Goal: Navigation & Orientation: Find specific page/section

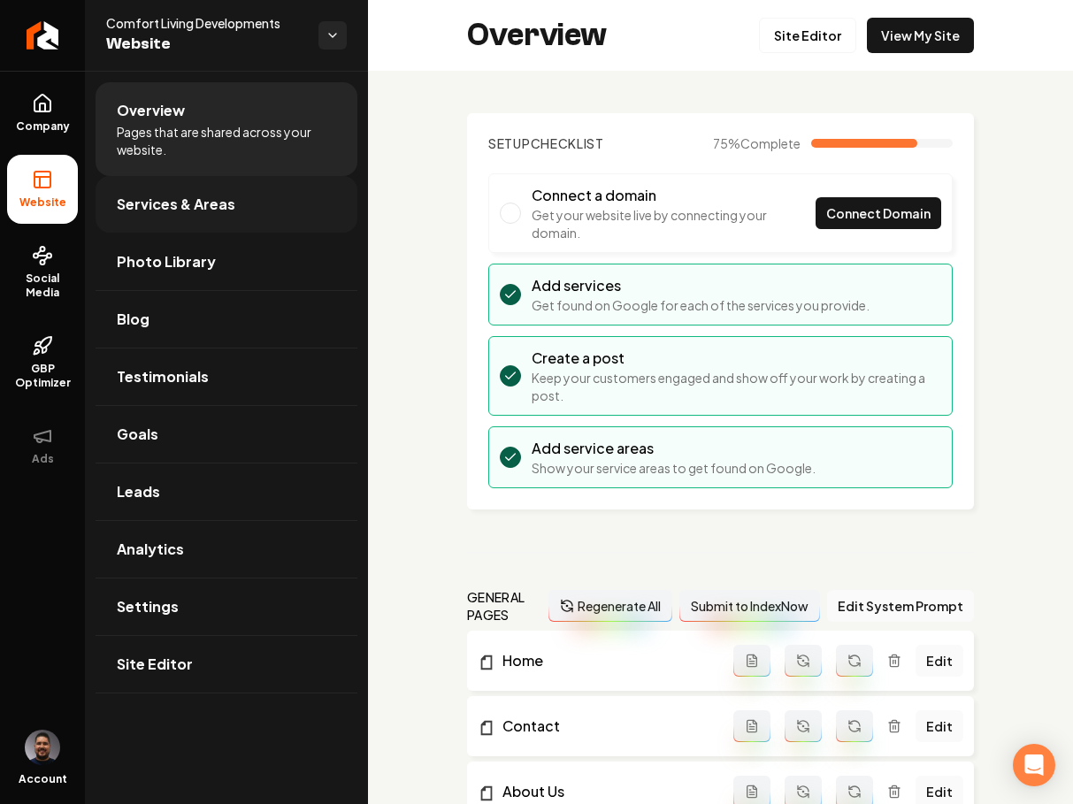
click at [226, 210] on span "Services & Areas" at bounding box center [176, 204] width 119 height 21
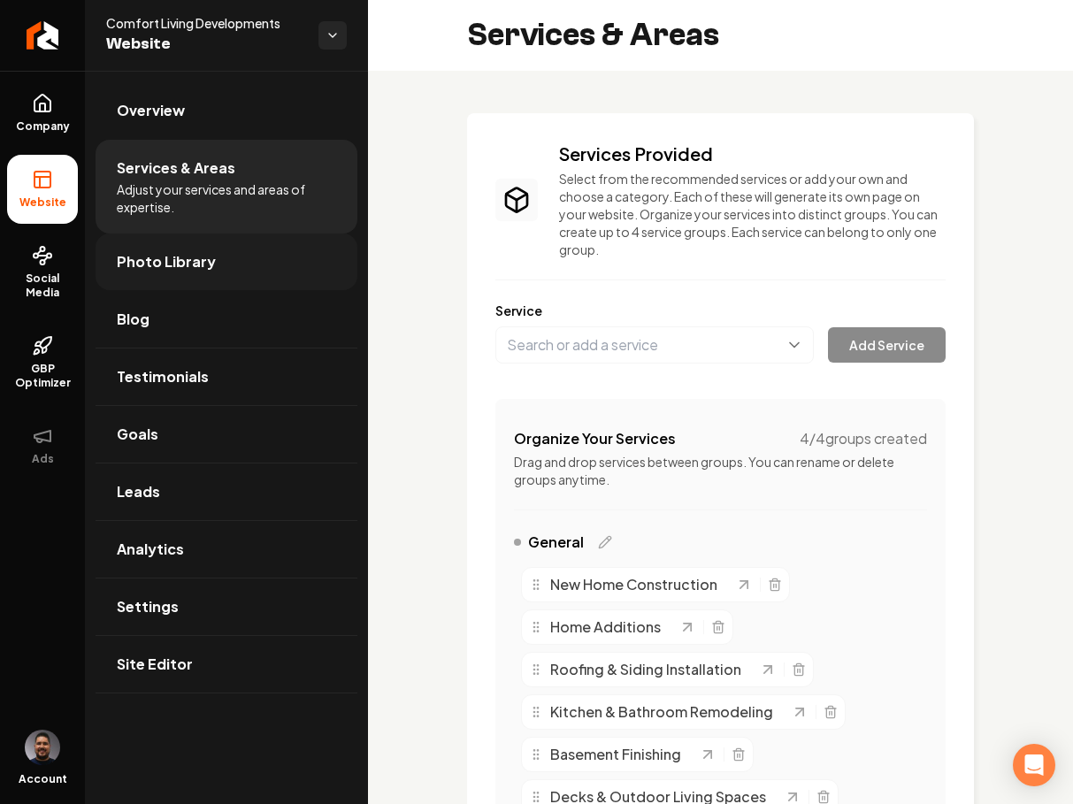
click at [219, 269] on link "Photo Library" at bounding box center [227, 262] width 262 height 57
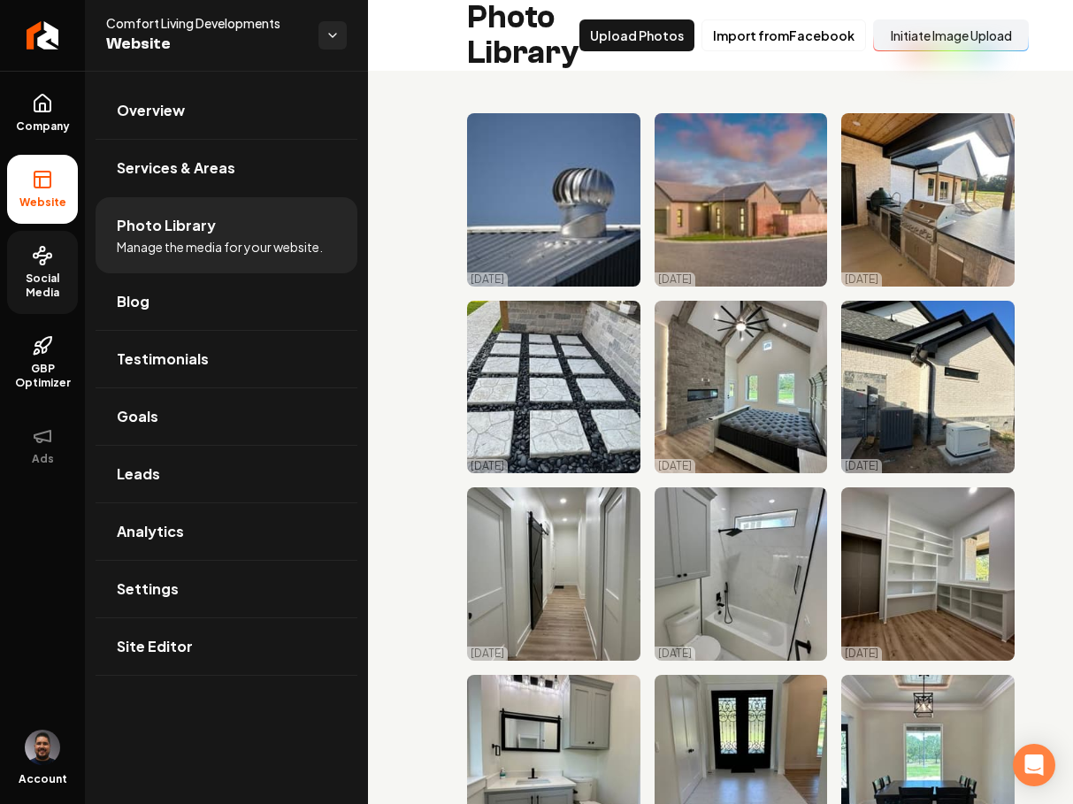
click at [58, 267] on link "Social Media" at bounding box center [42, 272] width 71 height 83
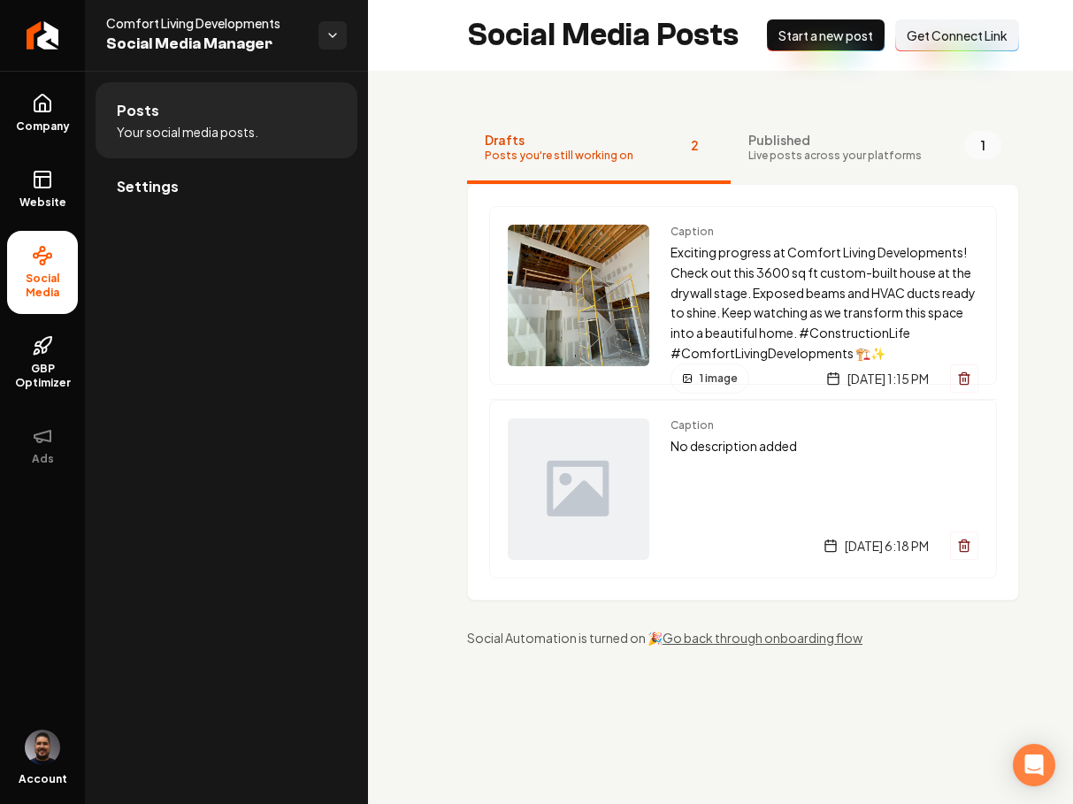
click at [169, 210] on link "Settings" at bounding box center [227, 186] width 262 height 57
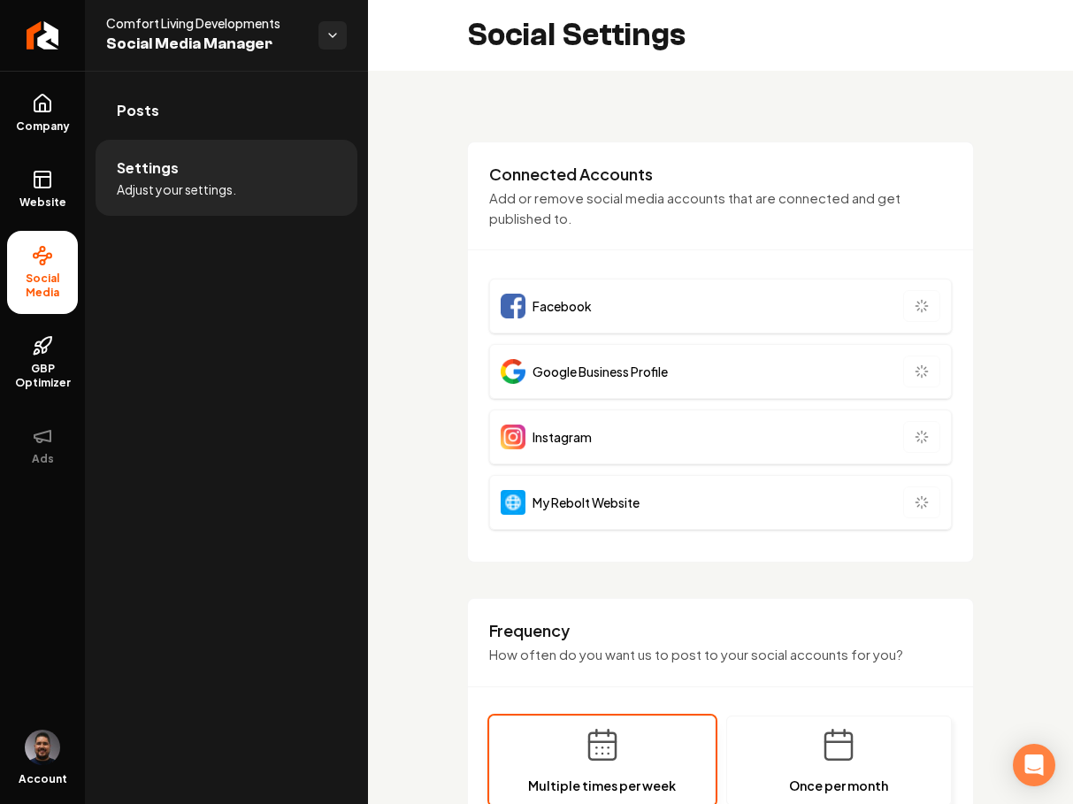
click at [168, 203] on li "Settings Adjust your settings." at bounding box center [227, 178] width 262 height 76
